Goal: Task Accomplishment & Management: Manage account settings

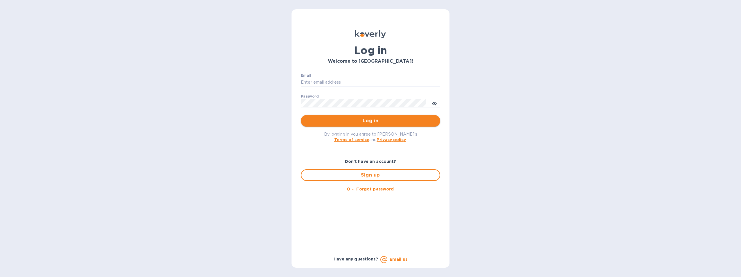
type input "[PERSON_NAME][EMAIL_ADDRESS][DOMAIN_NAME]"
click at [371, 120] on span "Log in" at bounding box center [371, 120] width 130 height 7
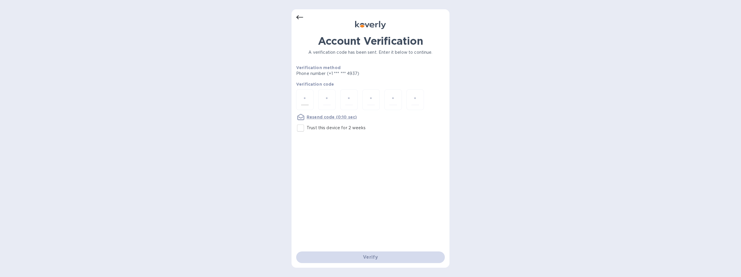
click at [307, 97] on input "number" at bounding box center [305, 99] width 8 height 11
type input "1"
type input "7"
type input "5"
type input "1"
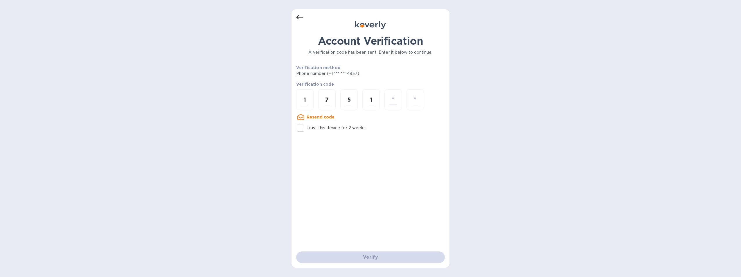
type input "1"
type input "8"
